Goal: Find specific page/section: Find specific page/section

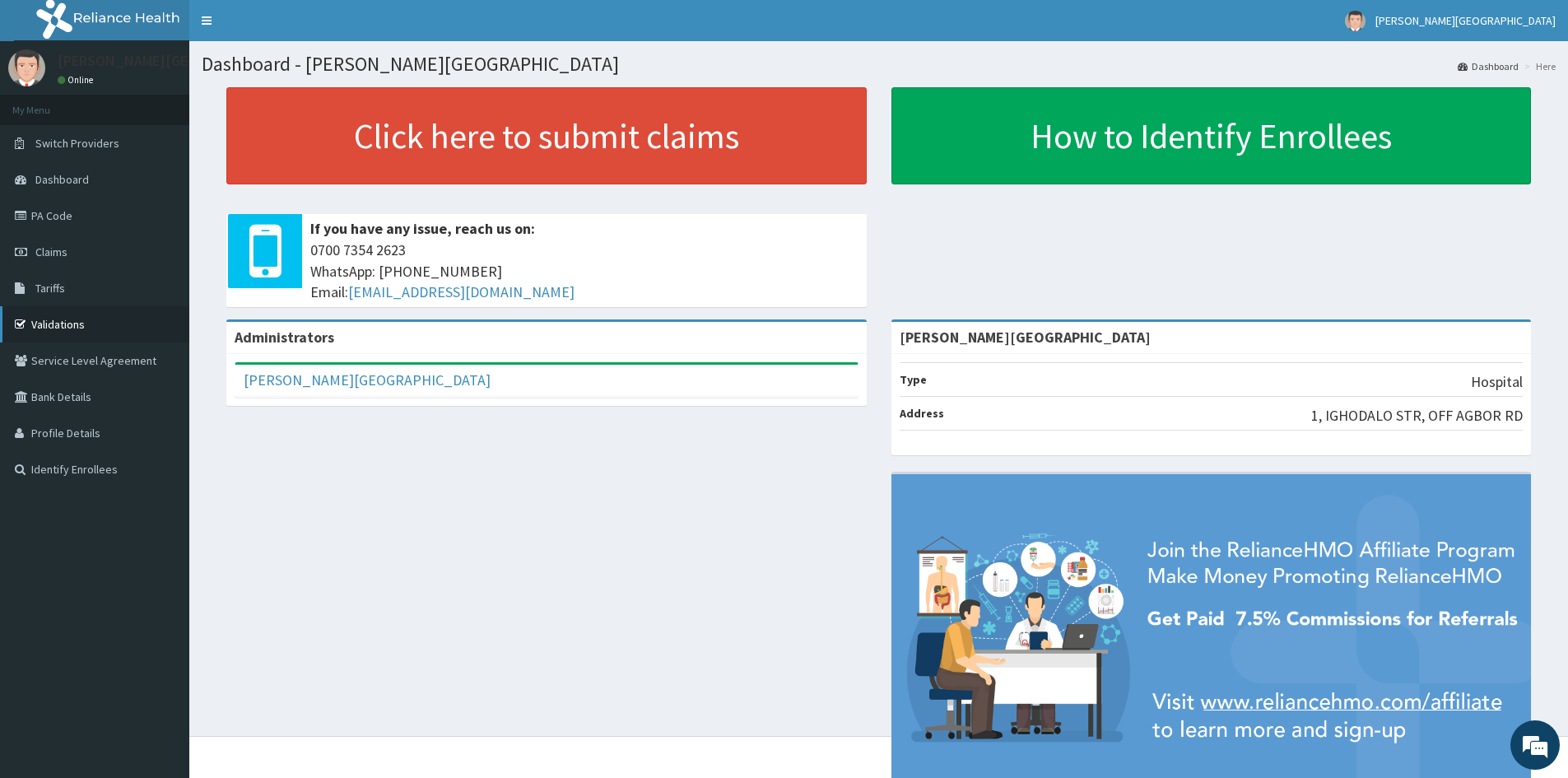
click at [73, 325] on link "Validations" at bounding box center [95, 324] width 190 height 36
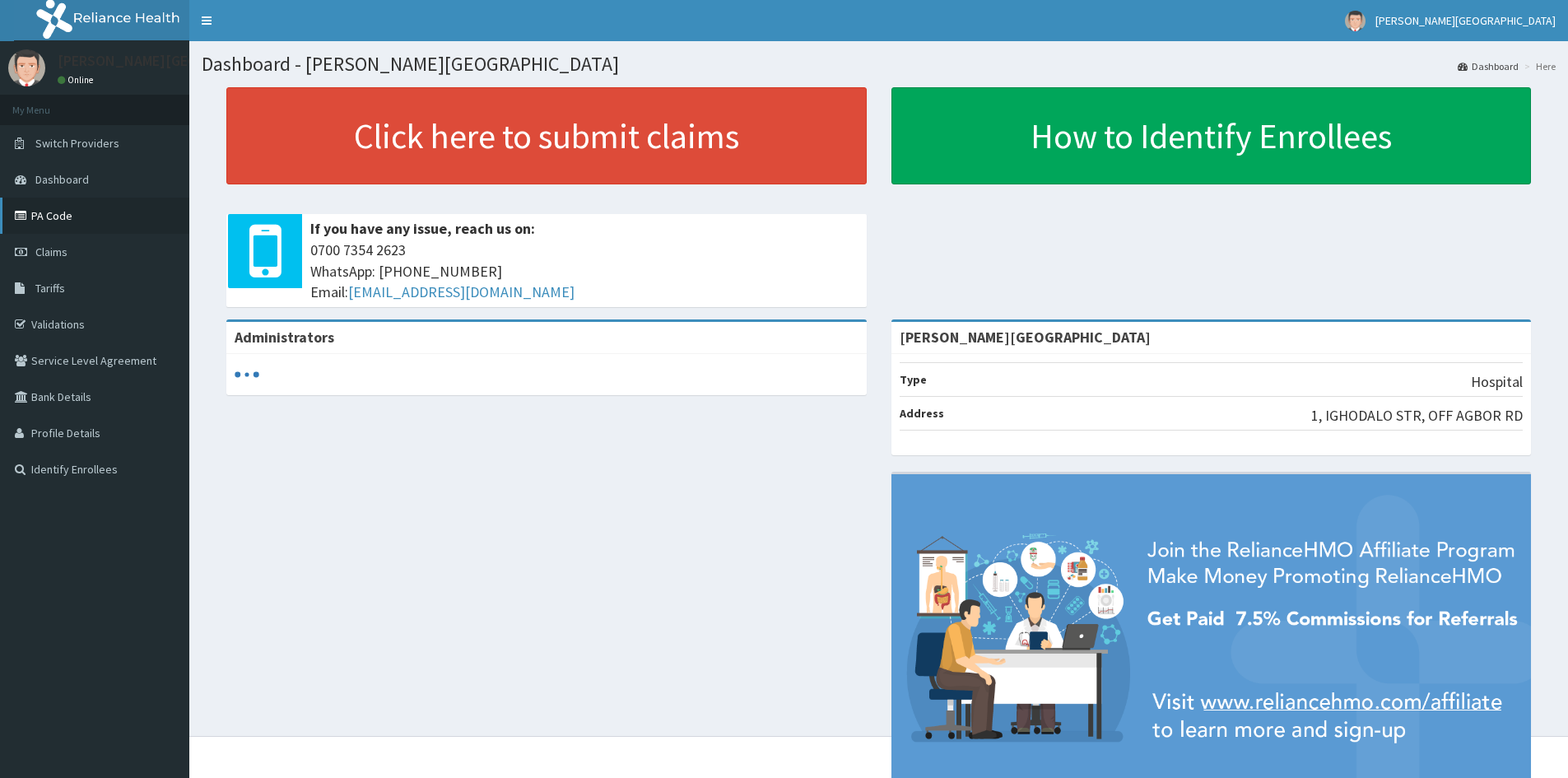
click at [83, 213] on link "PA Code" at bounding box center [95, 216] width 190 height 36
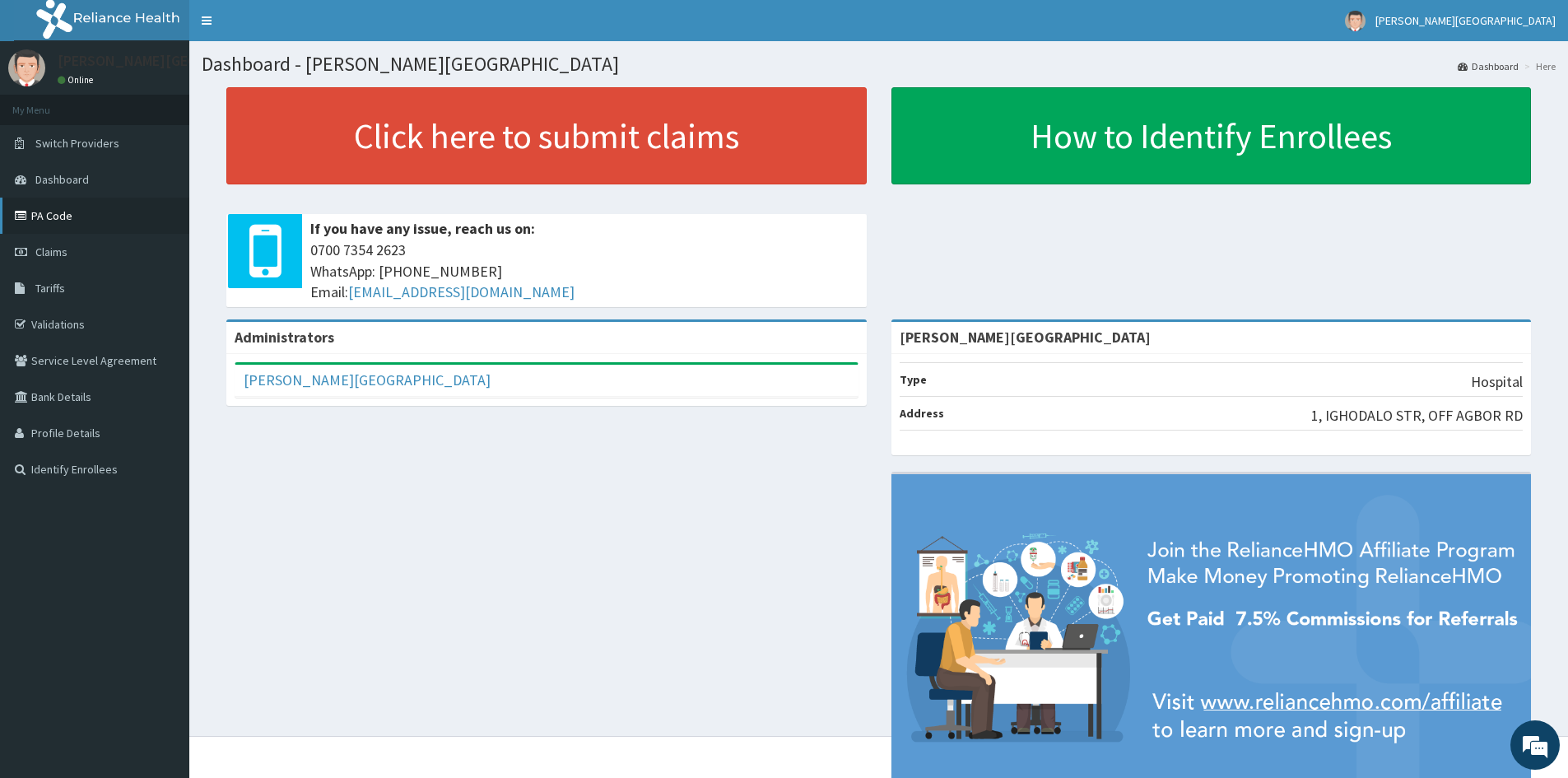
click at [49, 213] on link "PA Code" at bounding box center [95, 216] width 190 height 36
click at [99, 220] on link "PA Code" at bounding box center [95, 216] width 190 height 36
click at [63, 220] on link "PA Code" at bounding box center [95, 216] width 190 height 36
click at [86, 218] on link "PA Code" at bounding box center [95, 216] width 190 height 36
click at [75, 205] on link "PA Code" at bounding box center [95, 216] width 190 height 36
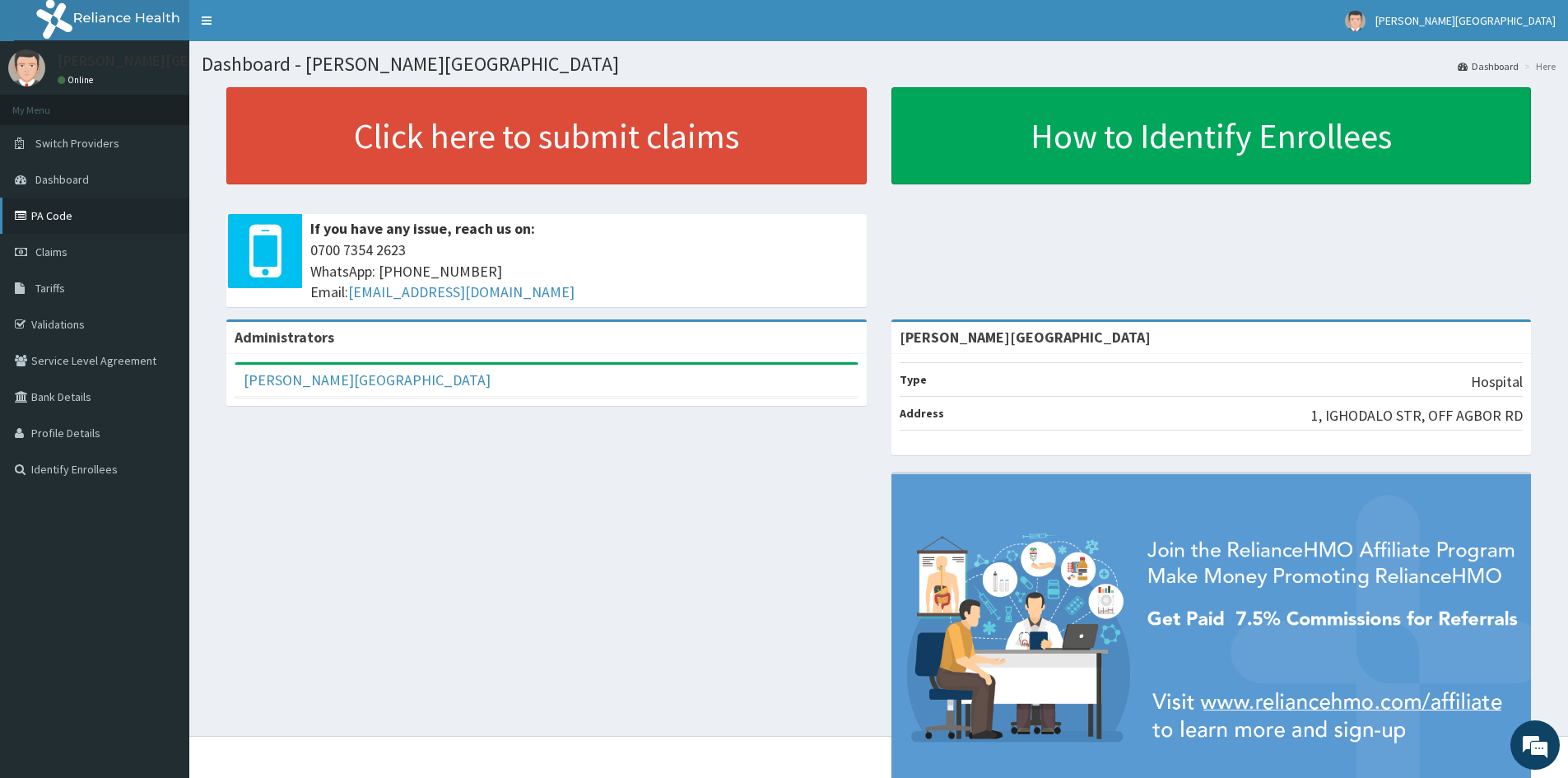
click at [59, 215] on link "PA Code" at bounding box center [95, 216] width 190 height 36
